Goal: Check status: Check status

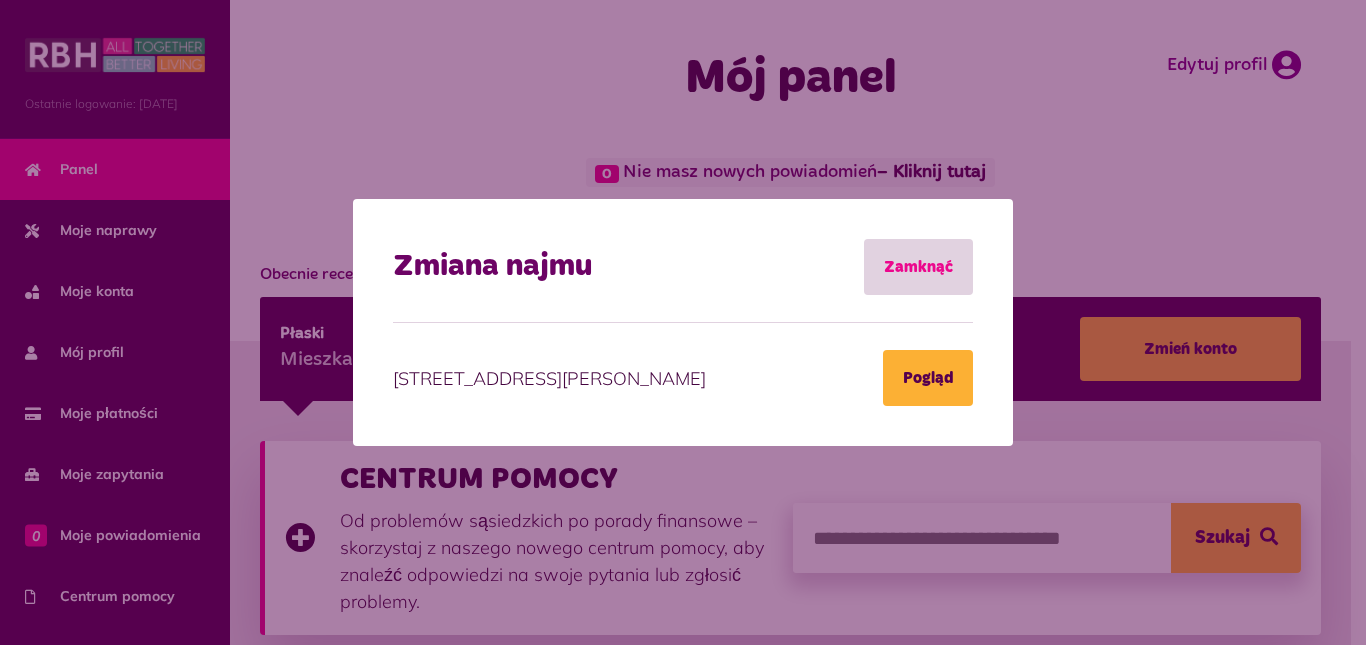
click at [943, 269] on font "Zamknąć" at bounding box center [918, 267] width 69 height 16
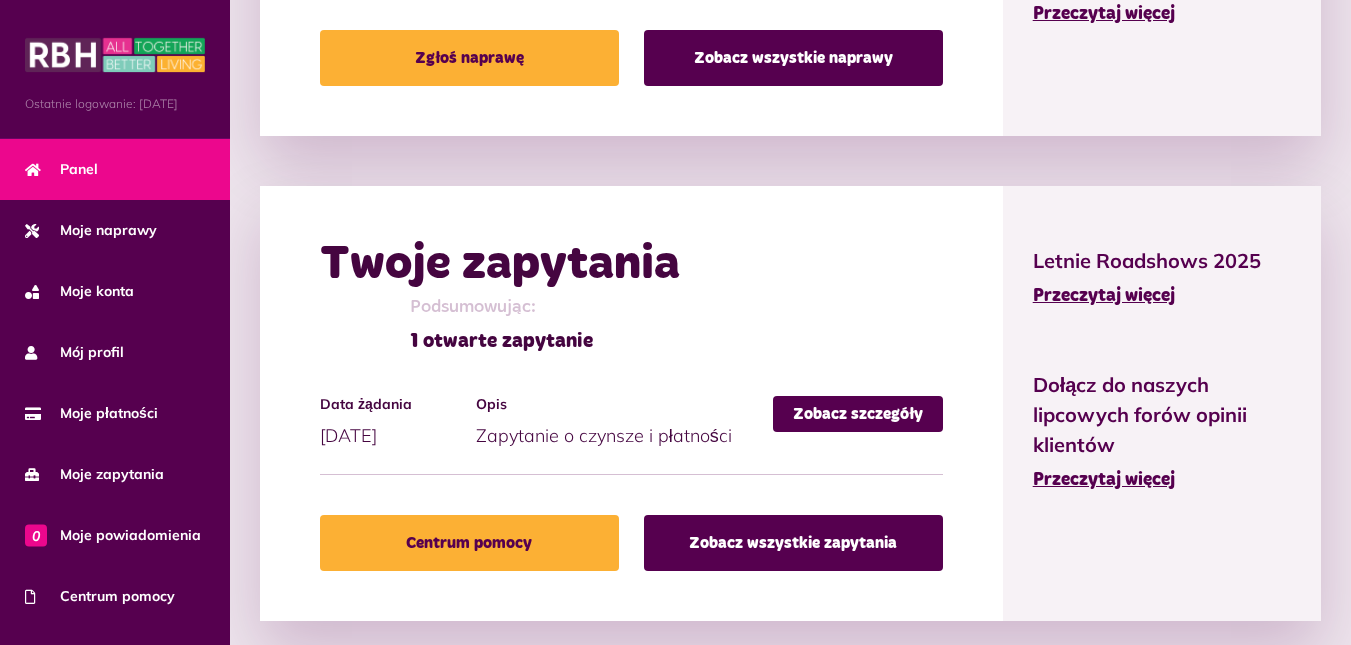
scroll to position [1362, 0]
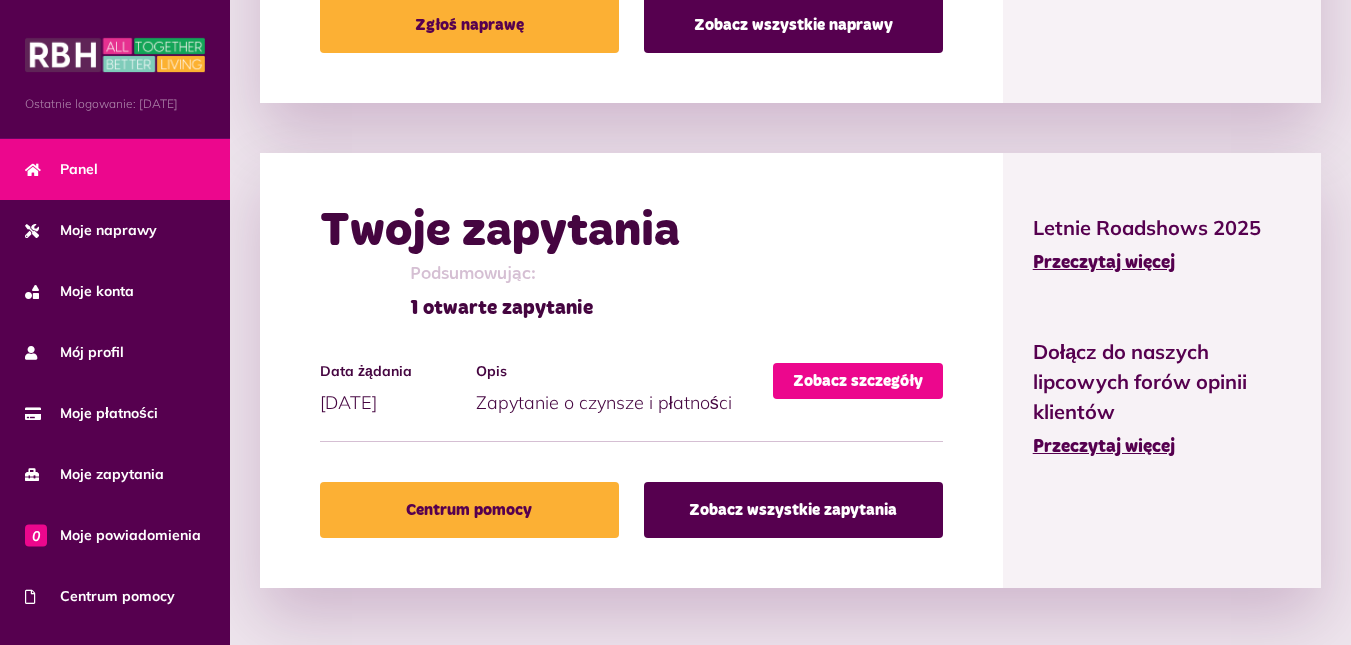
click at [856, 377] on font "Zobacz szczegóły" at bounding box center [858, 381] width 130 height 16
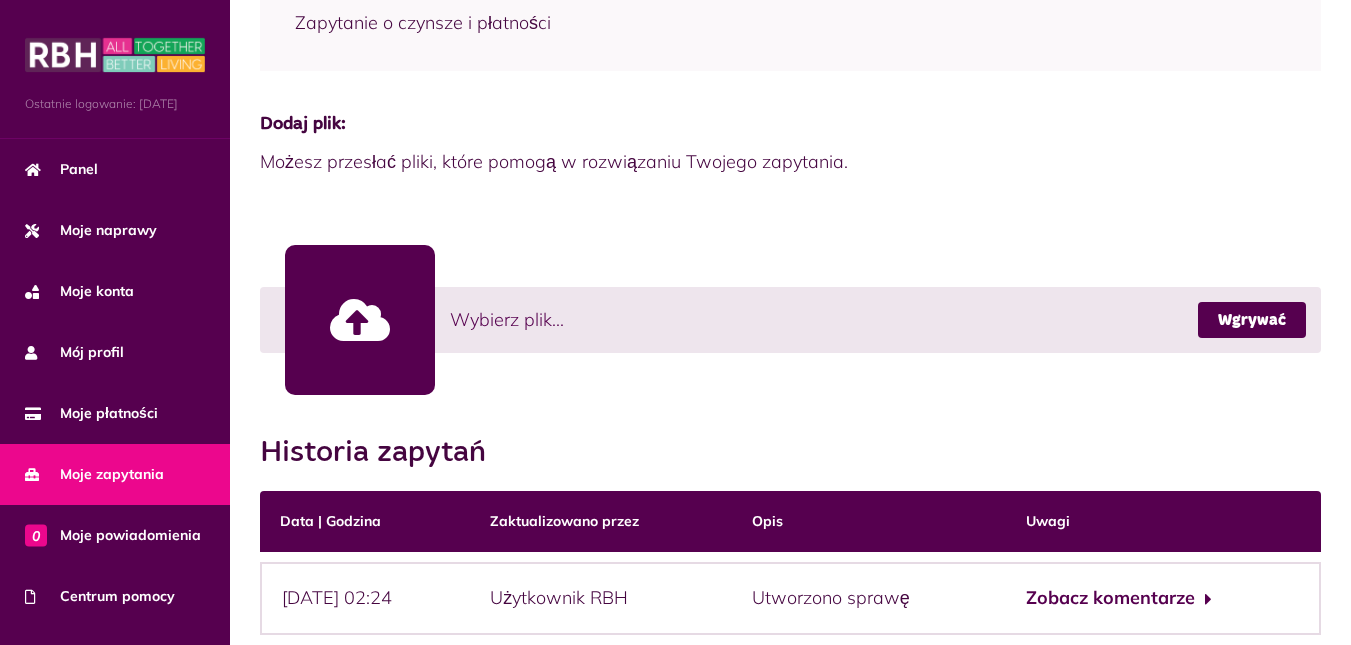
scroll to position [539, 0]
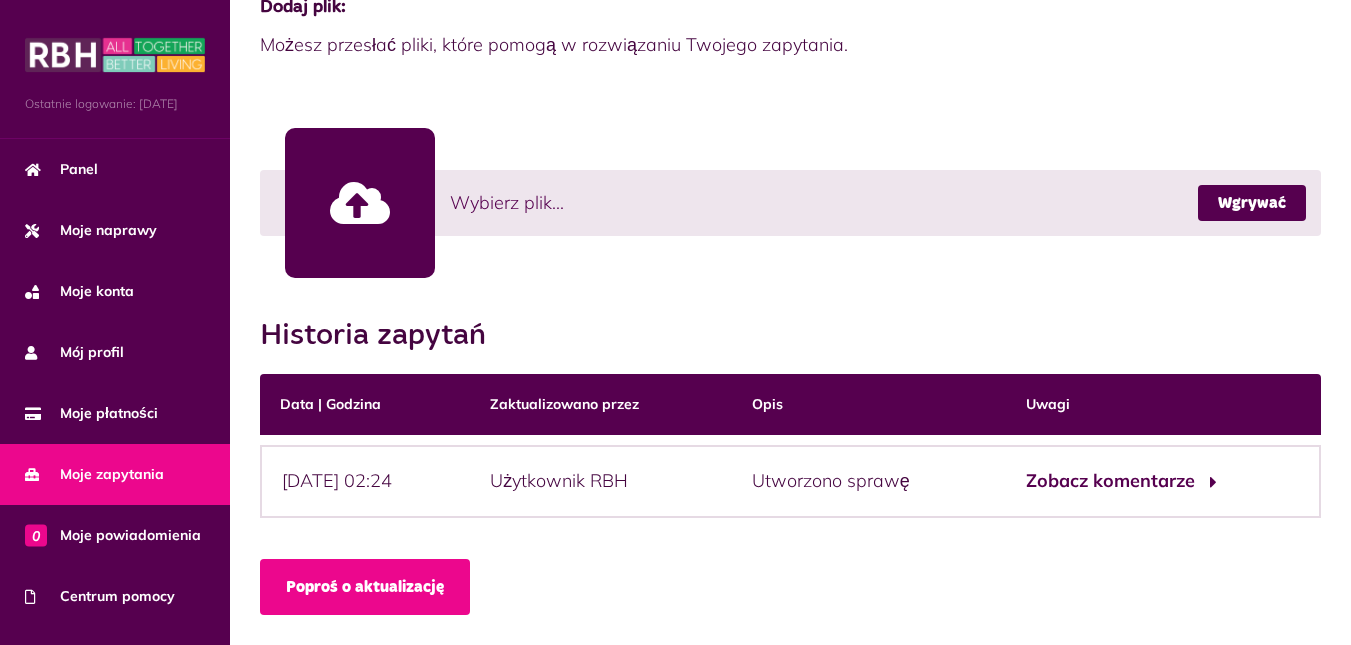
click at [1163, 480] on font "Zobacz komentarze" at bounding box center [1110, 480] width 169 height 23
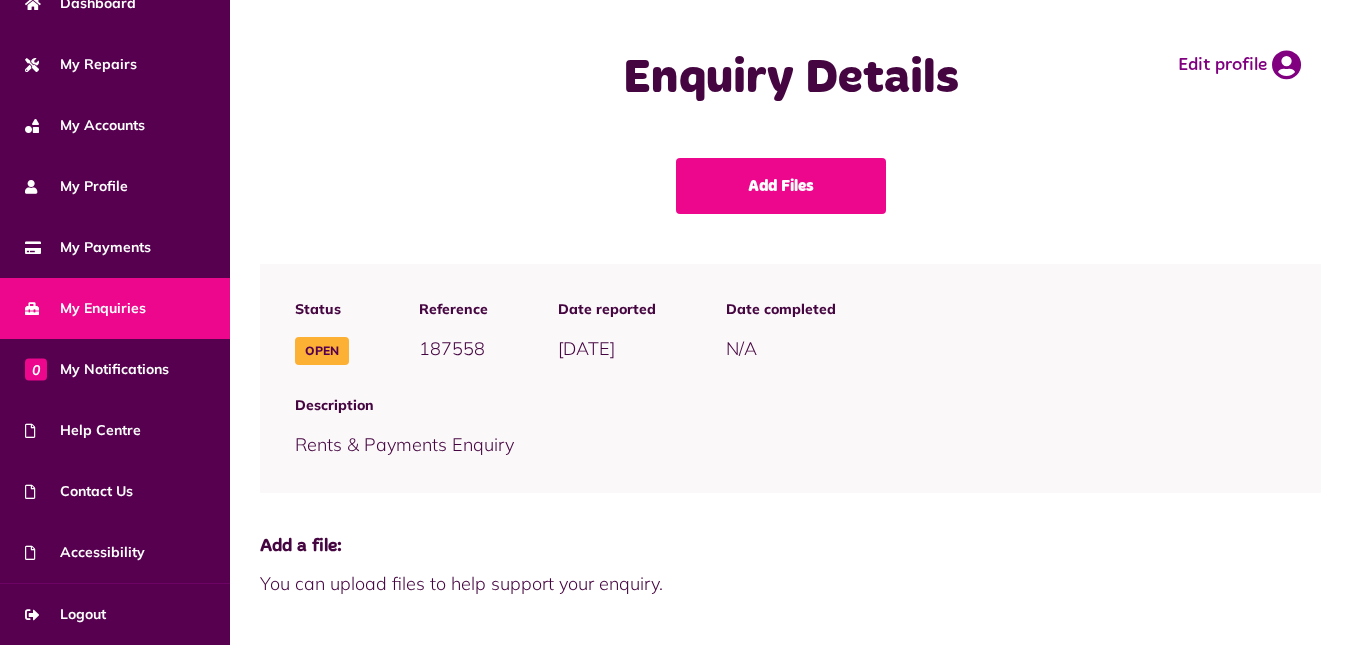
scroll to position [153, 0]
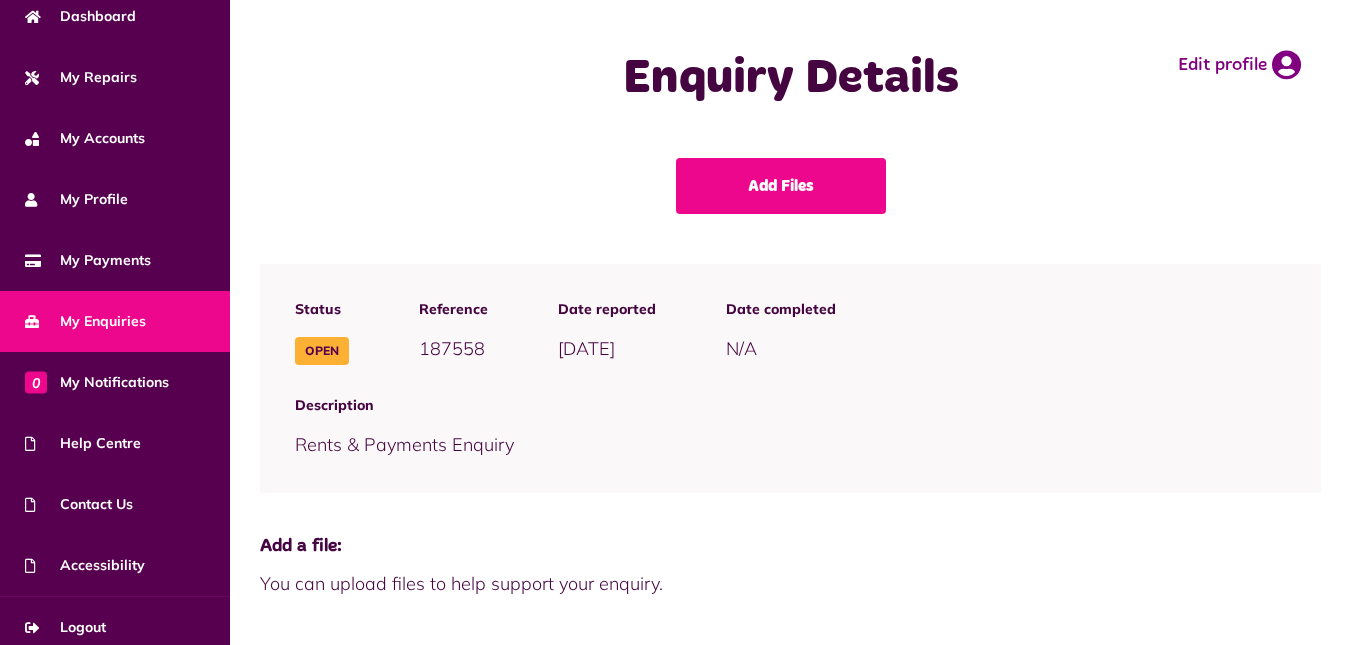
click at [636, 573] on span "You can upload files to help support your enquiry." at bounding box center [790, 583] width 1061 height 27
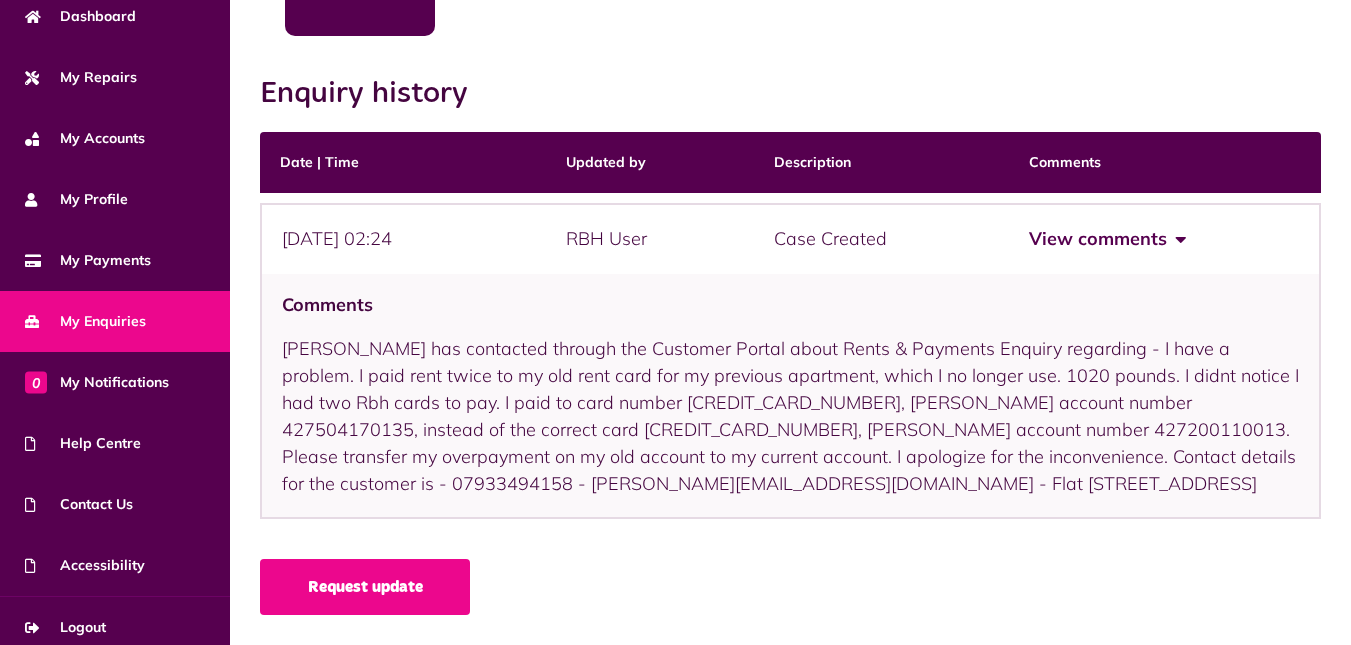
scroll to position [0, 0]
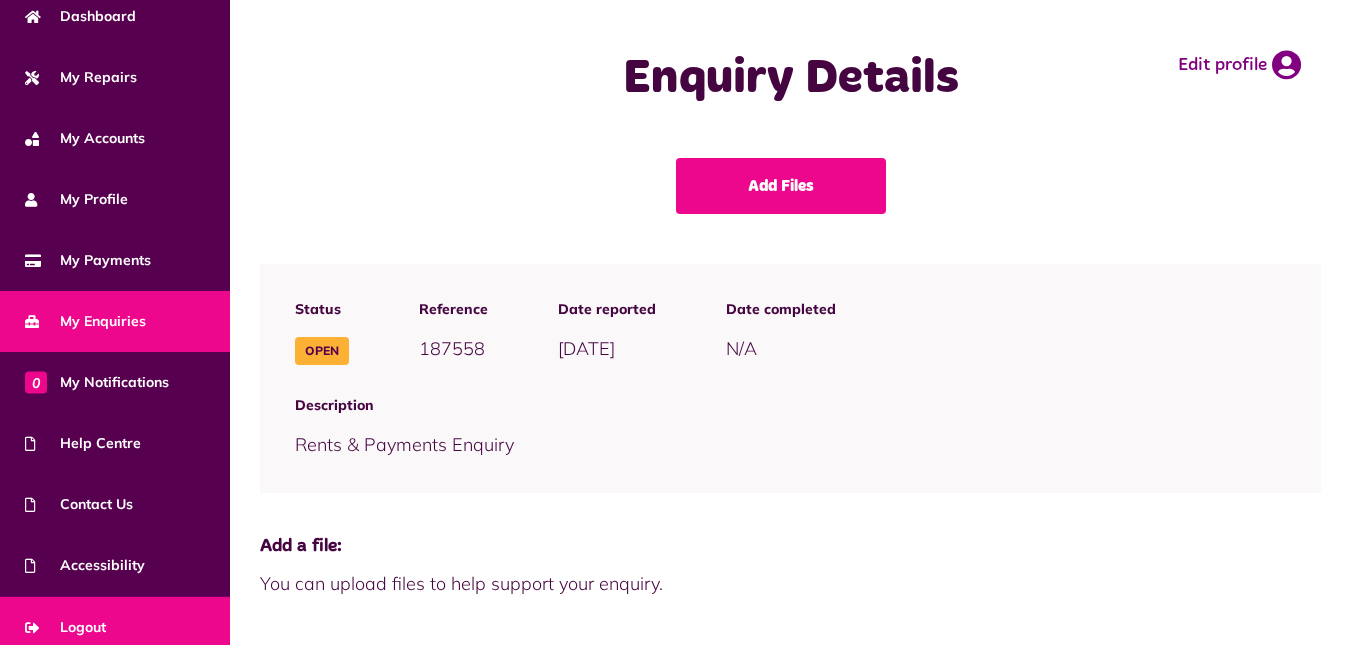
click at [102, 621] on span "Logout" at bounding box center [65, 627] width 81 height 21
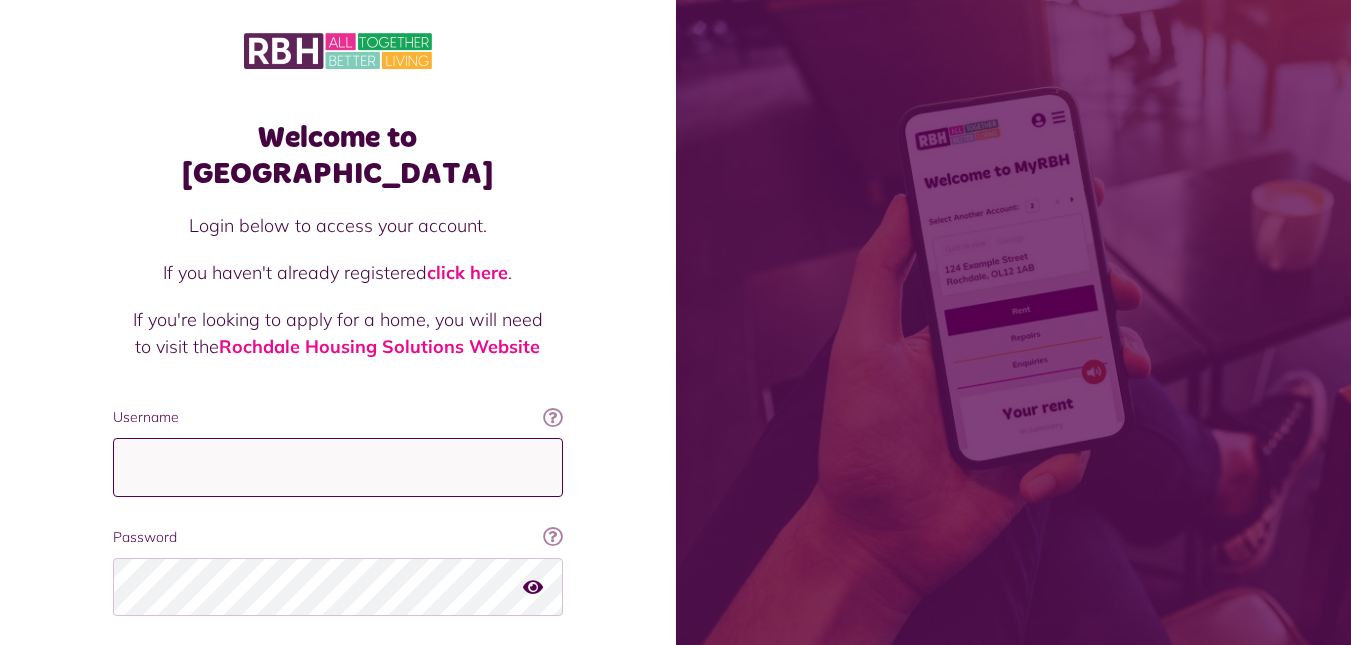
click at [176, 438] on input "Username" at bounding box center [338, 467] width 450 height 59
type input "**********"
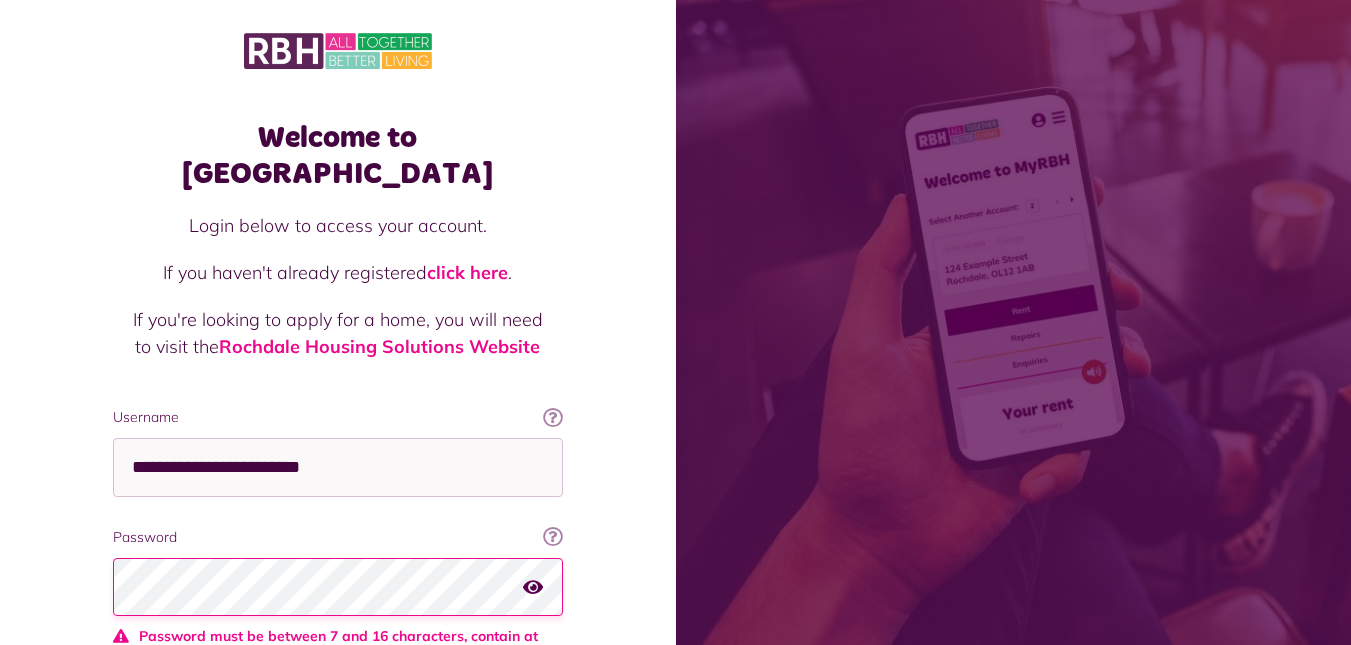
click at [533, 577] on icon "button" at bounding box center [533, 586] width 20 height 18
